Goal: Navigation & Orientation: Find specific page/section

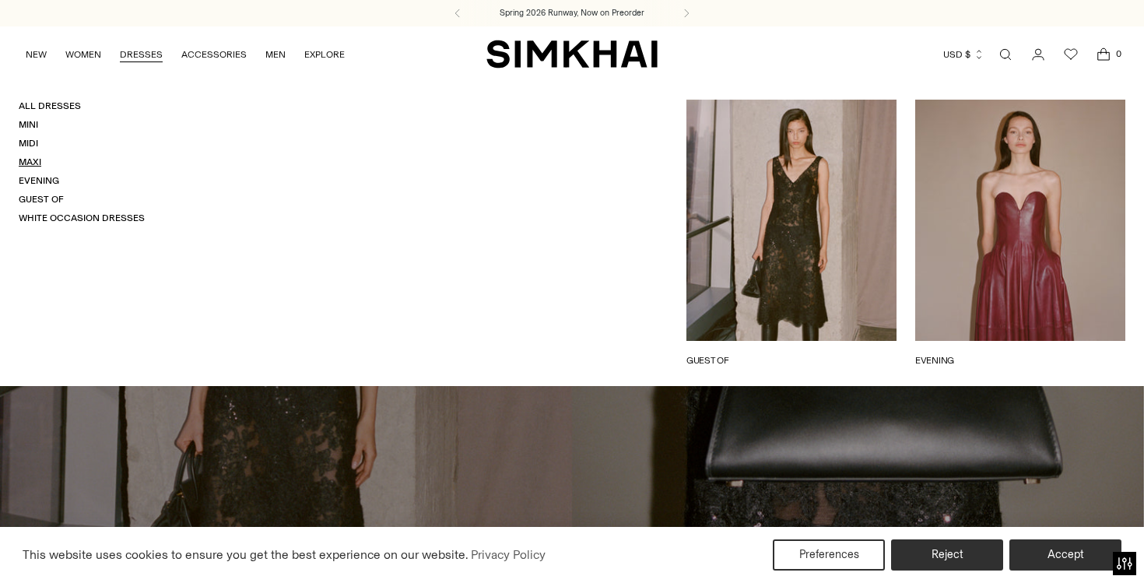
click at [28, 164] on link "Maxi" at bounding box center [30, 161] width 23 height 11
